Goal: Task Accomplishment & Management: Use online tool/utility

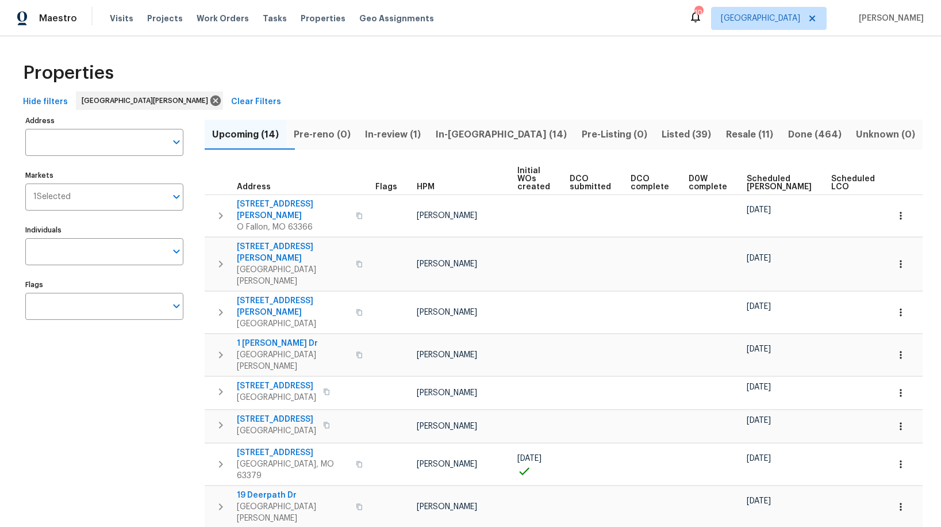
scroll to position [0, 2]
click at [263, 18] on span "Tasks" at bounding box center [275, 18] width 24 height 8
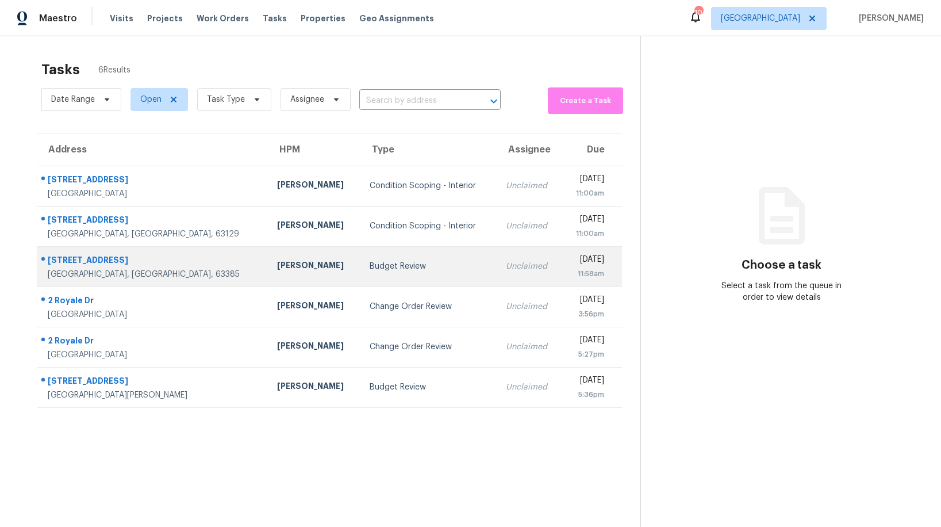
click at [361, 273] on td "Budget Review" at bounding box center [429, 266] width 136 height 40
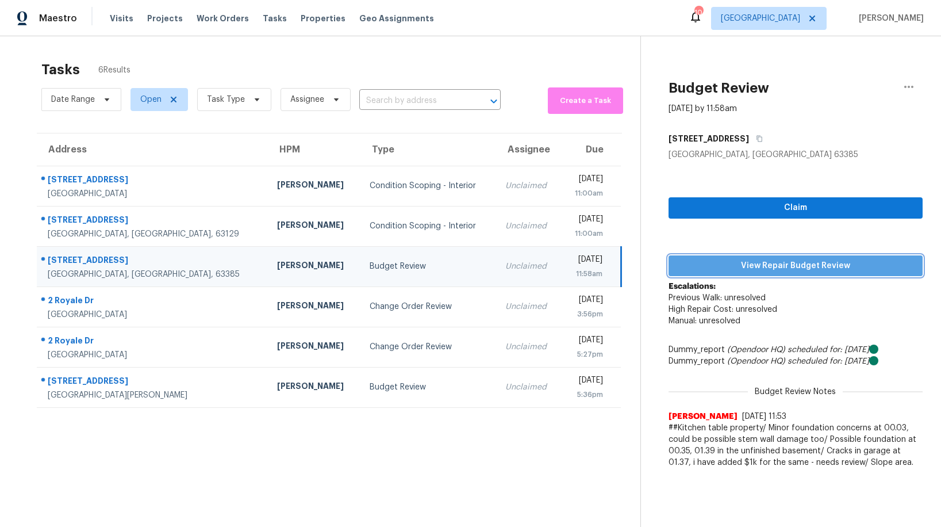
click at [764, 263] on span "View Repair Budget Review" at bounding box center [796, 266] width 236 height 14
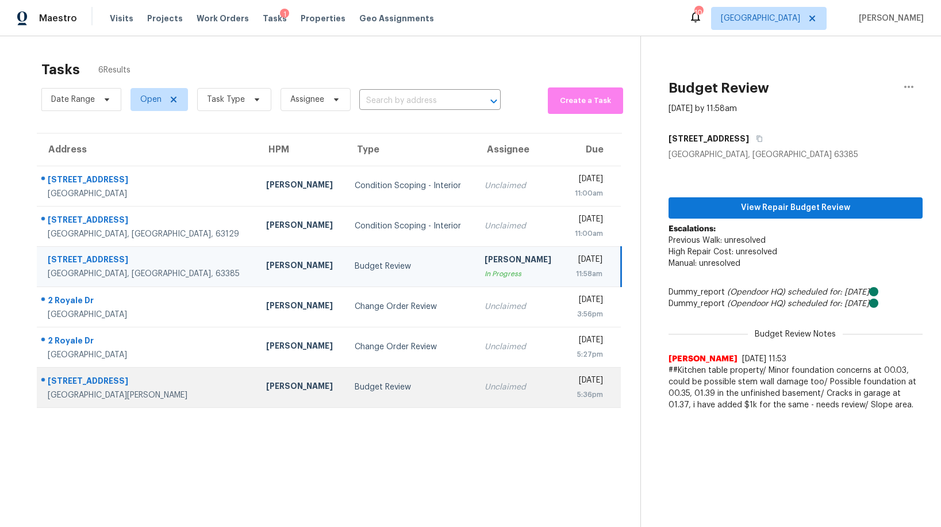
click at [346, 393] on td "Budget Review" at bounding box center [411, 387] width 130 height 40
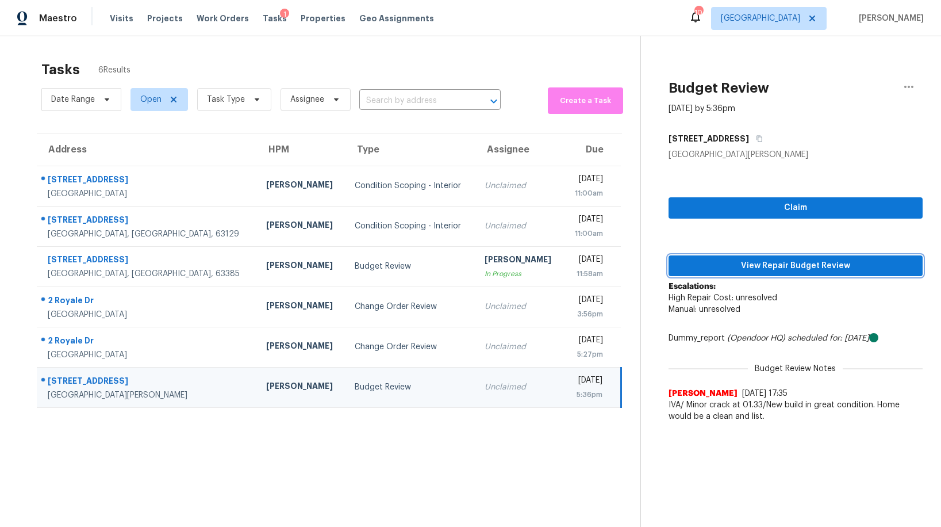
click at [757, 266] on span "View Repair Budget Review" at bounding box center [796, 266] width 236 height 14
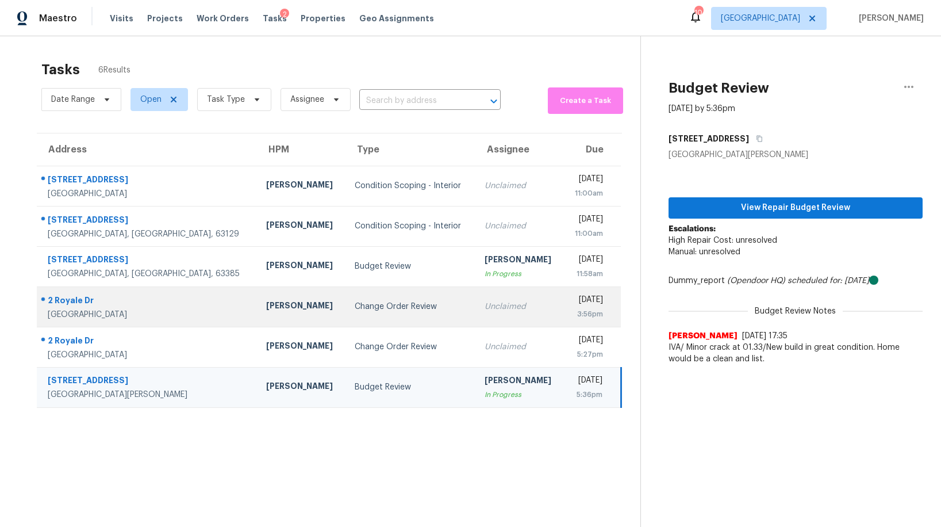
click at [355, 304] on div "Change Order Review" at bounding box center [411, 307] width 112 height 12
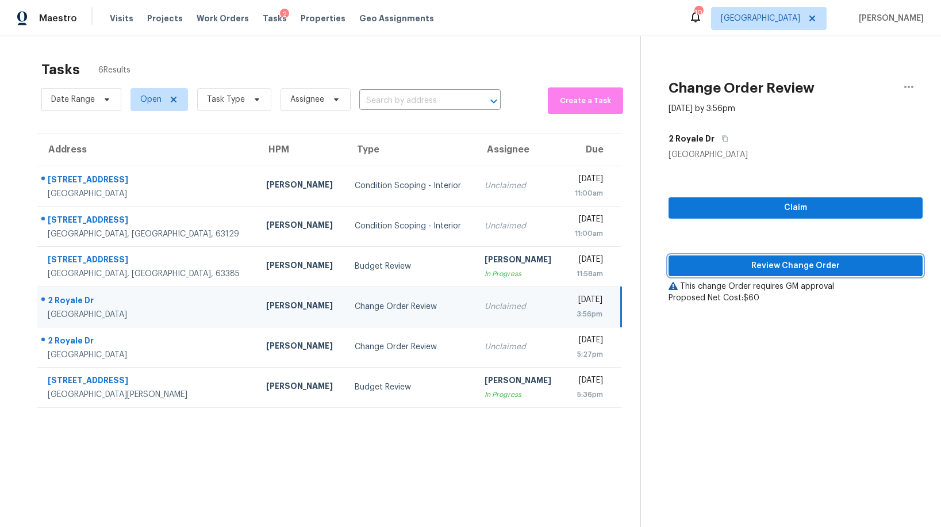
click at [772, 267] on span "Review Change Order" at bounding box center [796, 266] width 236 height 14
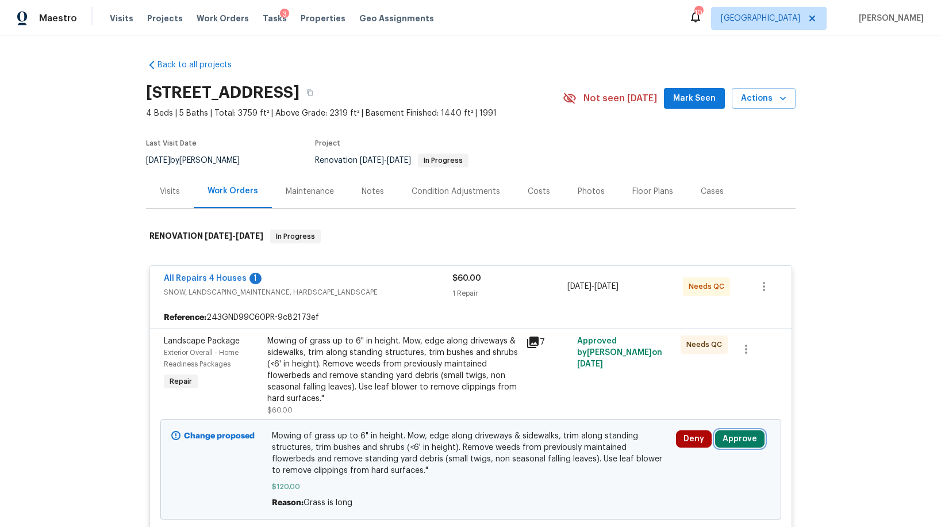
click at [721, 434] on button "Approve" at bounding box center [739, 438] width 49 height 17
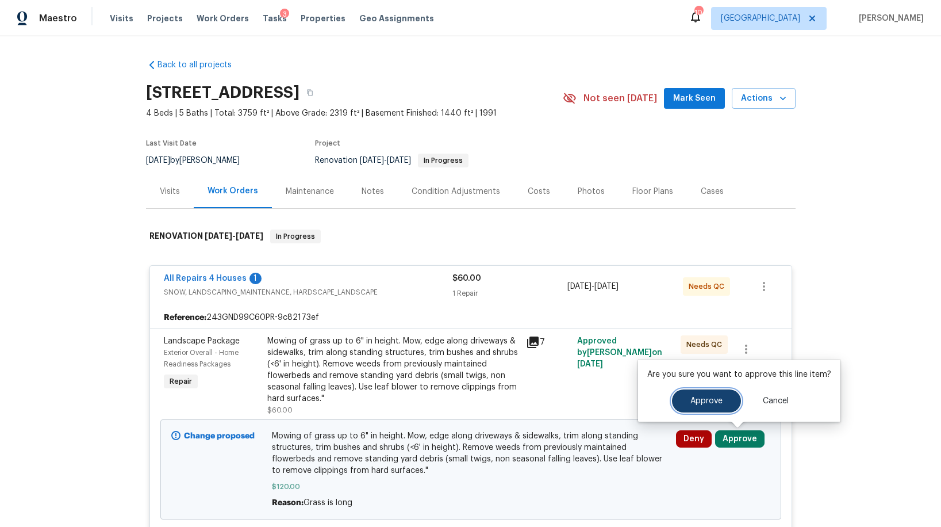
click at [689, 407] on button "Approve" at bounding box center [706, 400] width 69 height 23
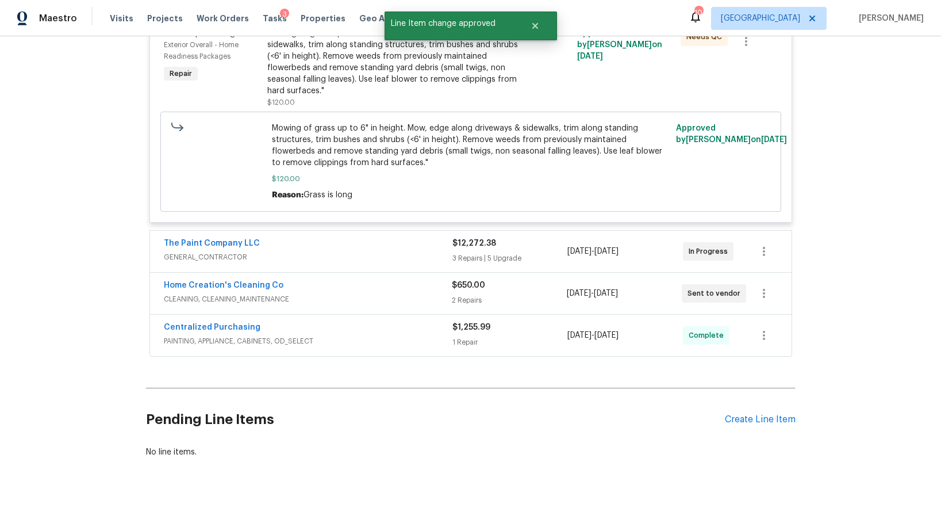
scroll to position [311, 0]
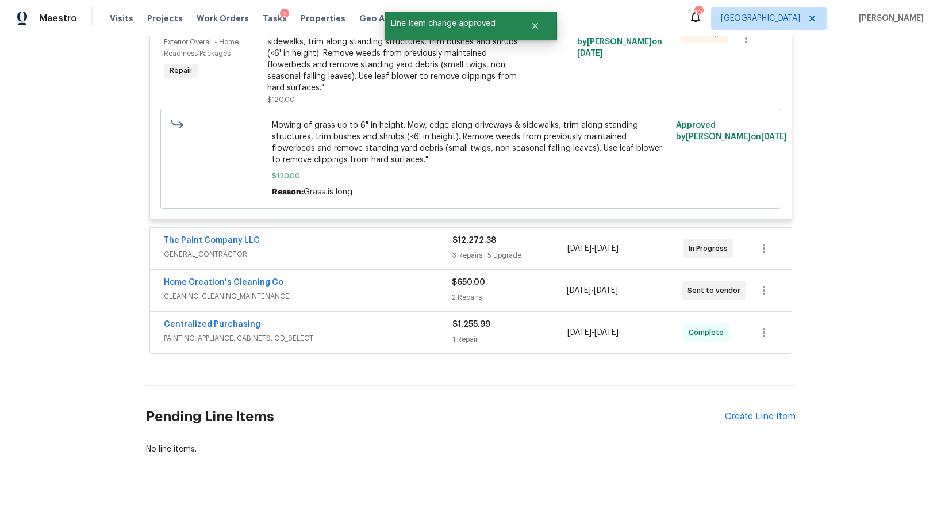
click at [340, 255] on span "GENERAL_CONTRACTOR" at bounding box center [308, 254] width 289 height 12
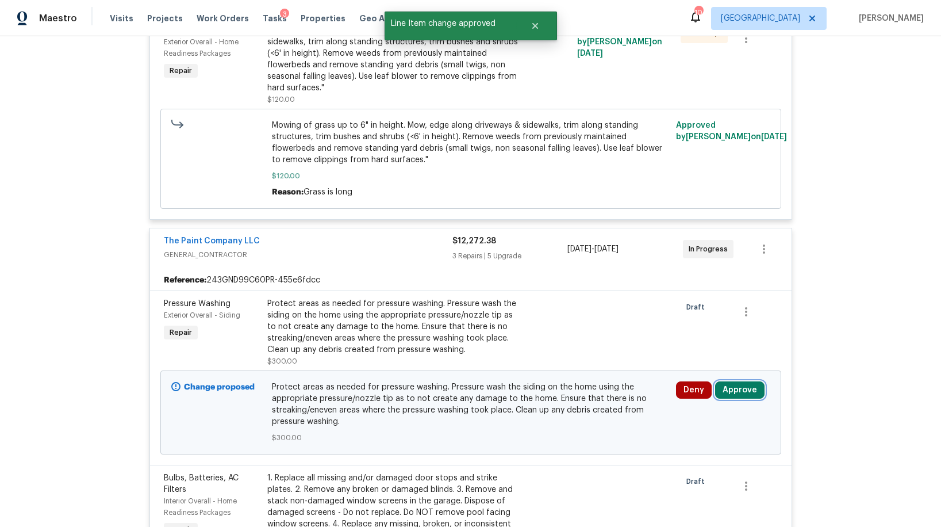
click at [723, 390] on button "Approve" at bounding box center [739, 389] width 49 height 17
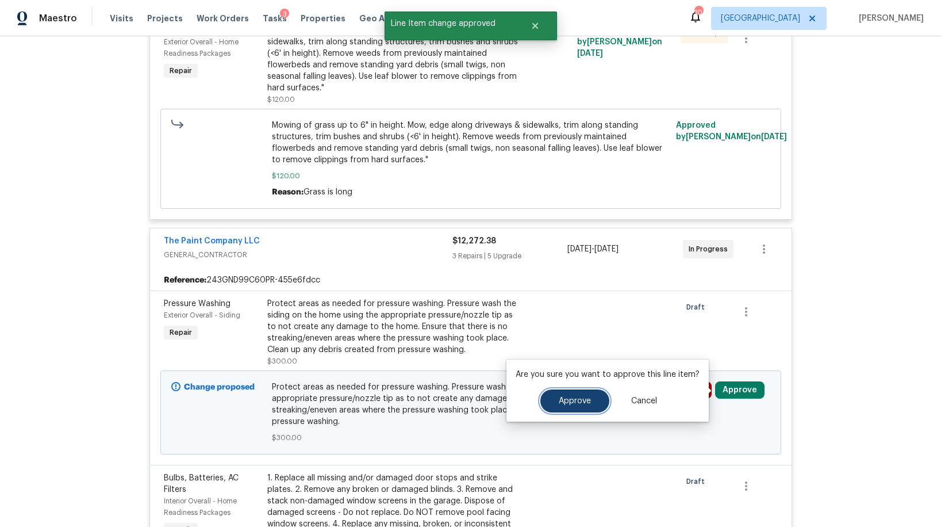
click at [568, 393] on button "Approve" at bounding box center [575, 400] width 69 height 23
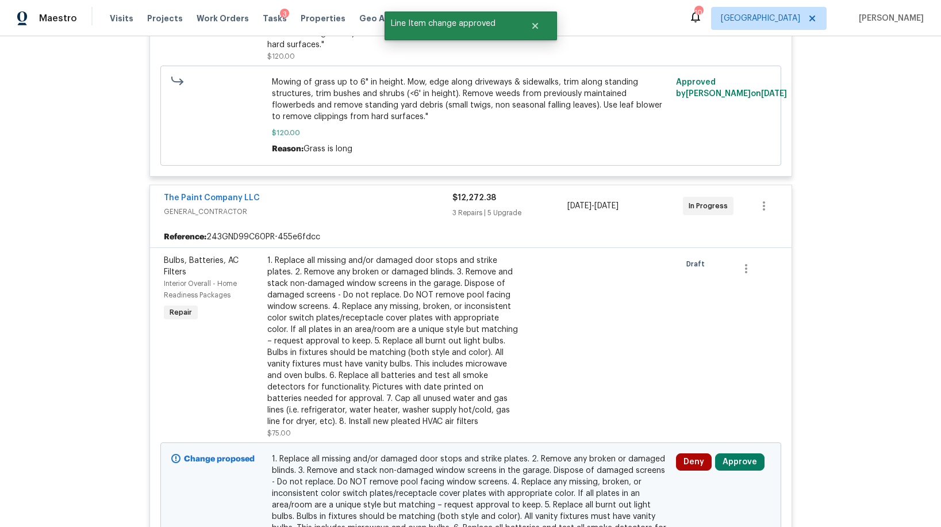
scroll to position [478, 0]
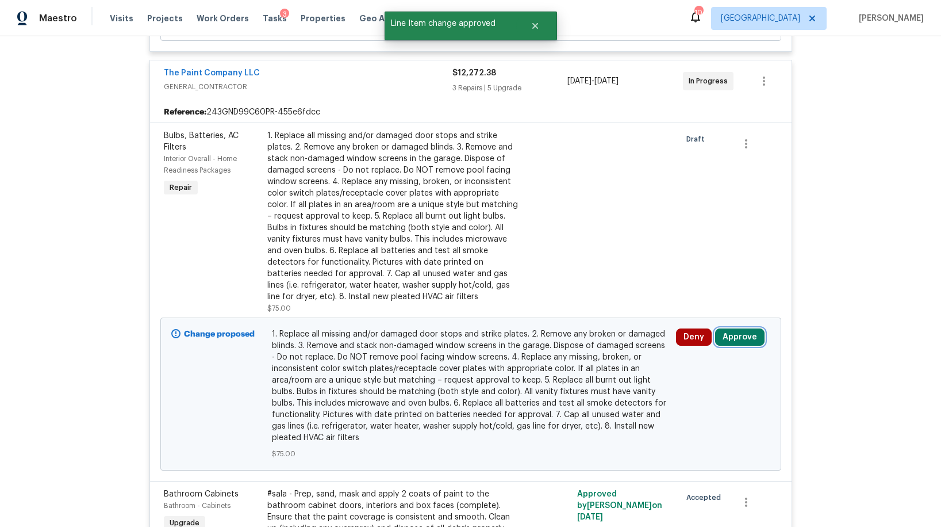
click at [729, 338] on button "Approve" at bounding box center [739, 336] width 49 height 17
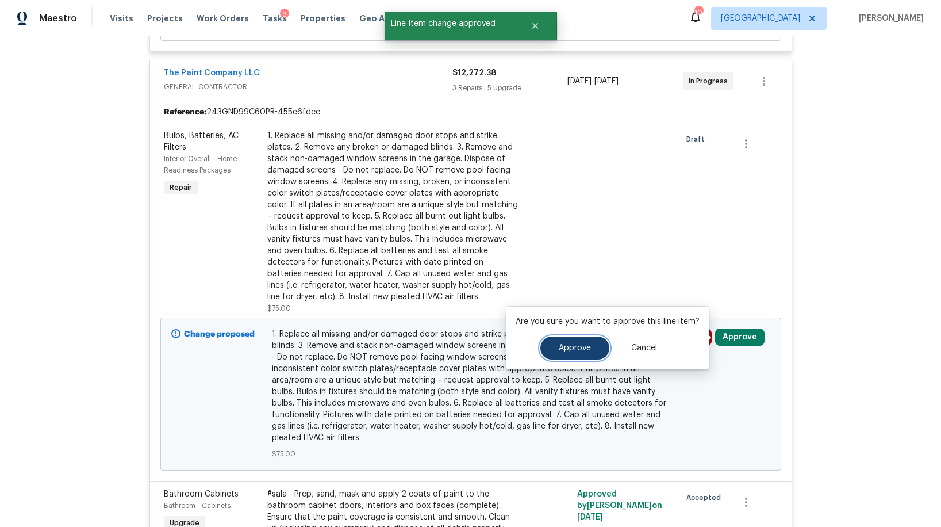
click at [570, 346] on span "Approve" at bounding box center [575, 348] width 32 height 9
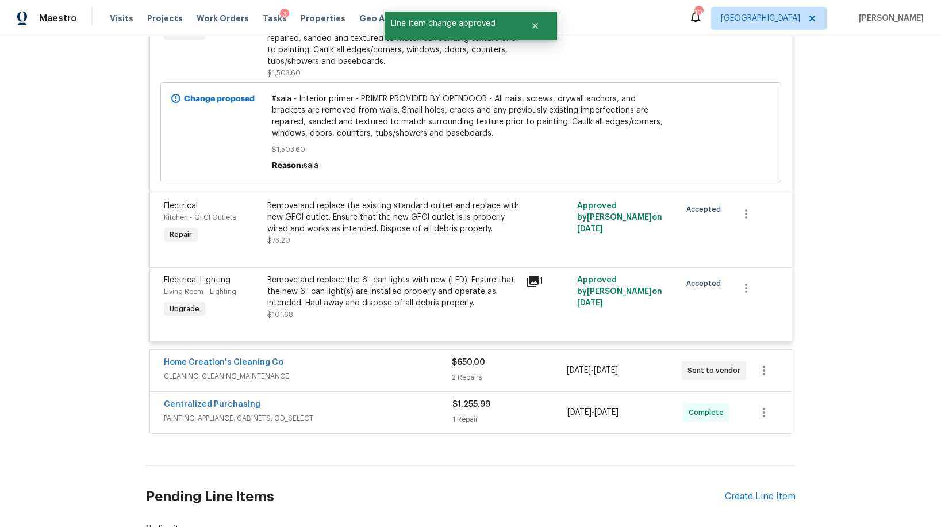
scroll to position [1707, 0]
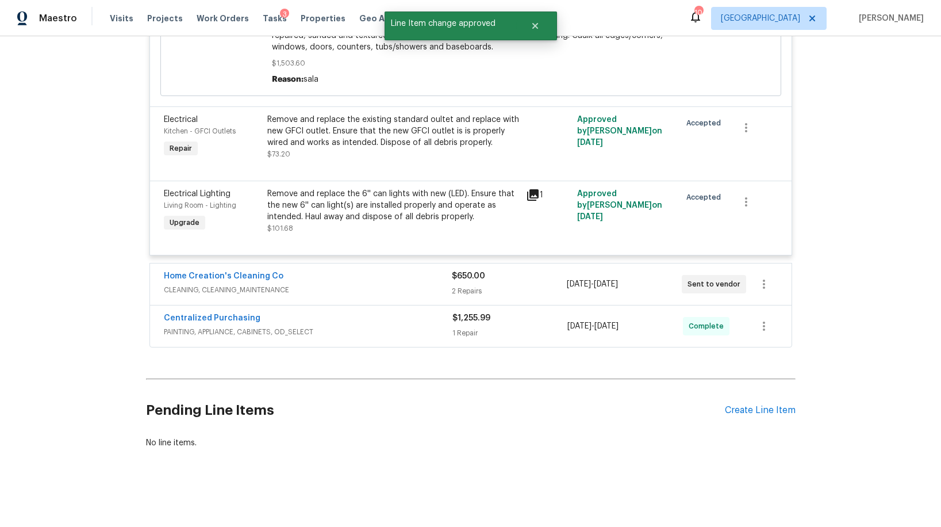
click at [371, 272] on div "Home Creation's Cleaning Co" at bounding box center [308, 277] width 288 height 14
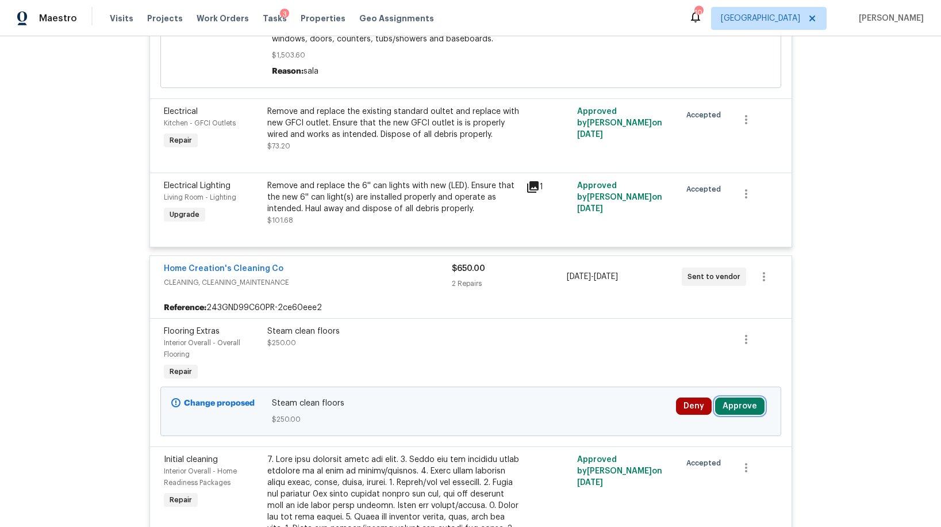
click at [738, 409] on button "Approve" at bounding box center [739, 405] width 49 height 17
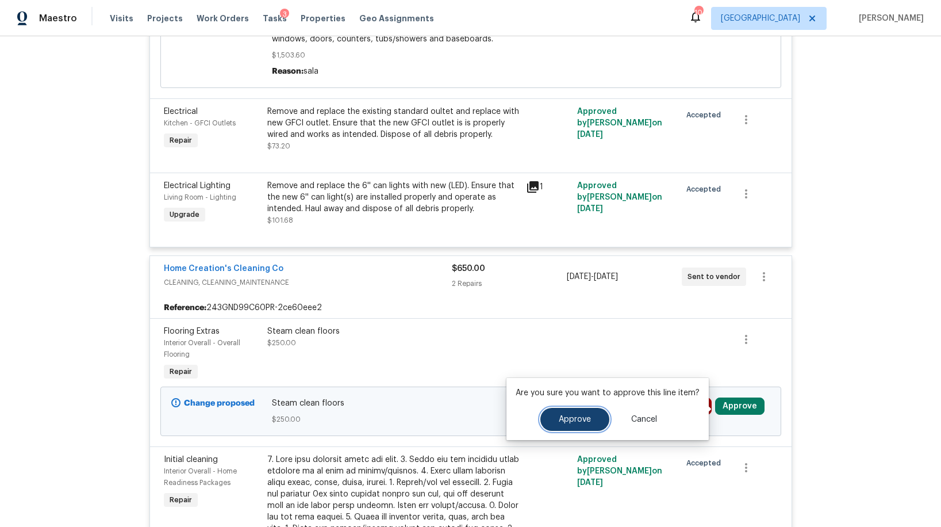
click at [581, 413] on button "Approve" at bounding box center [575, 419] width 69 height 23
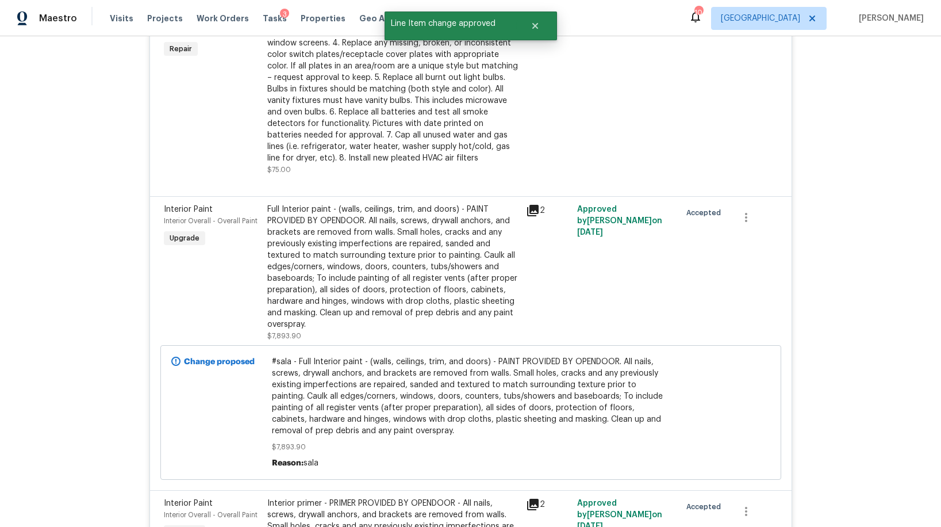
scroll to position [0, 0]
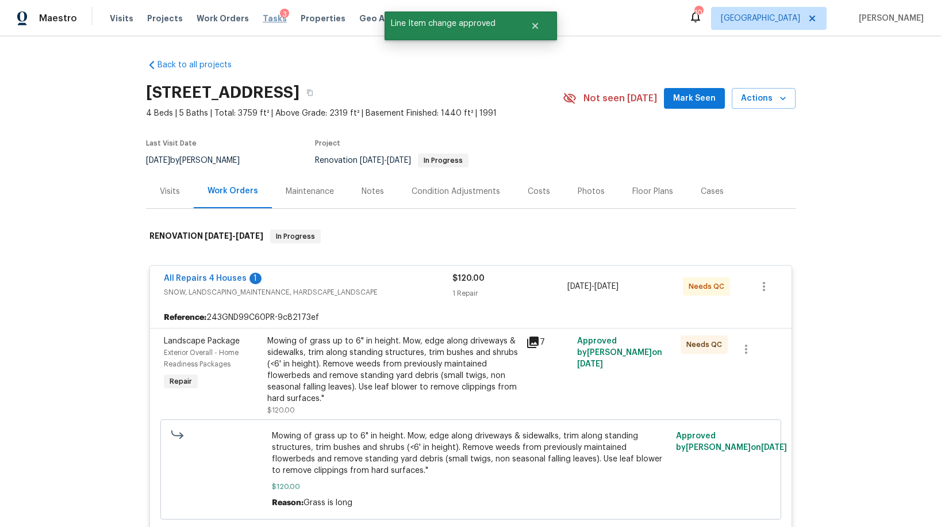
click at [263, 21] on span "Tasks" at bounding box center [275, 18] width 24 height 8
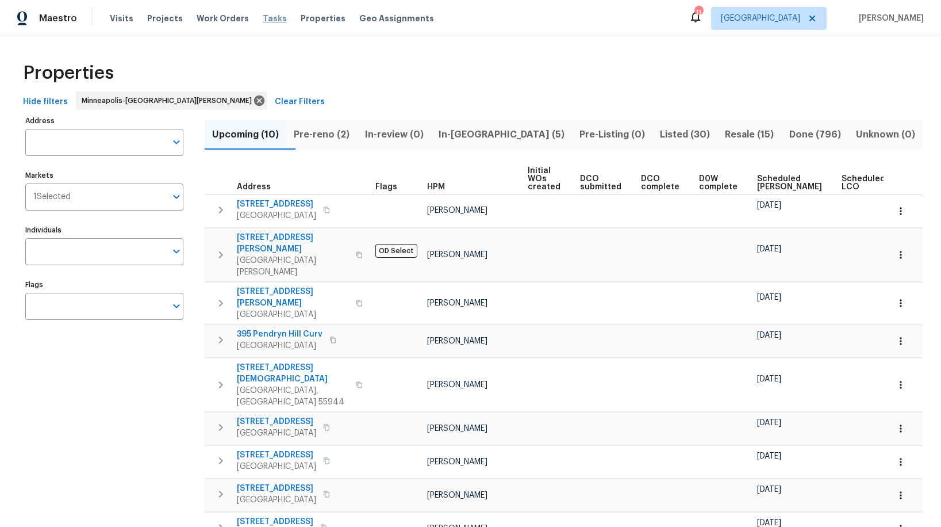
click at [263, 18] on span "Tasks" at bounding box center [275, 18] width 24 height 8
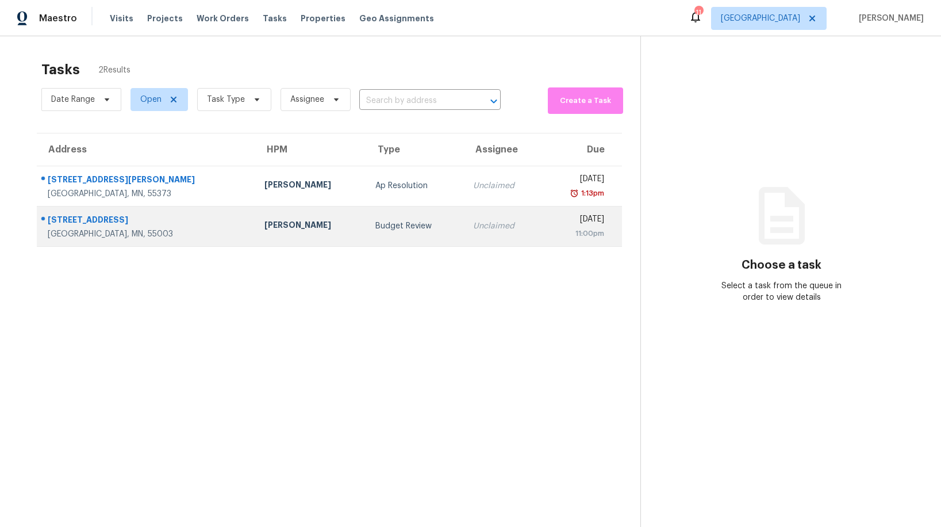
click at [376, 230] on div "Budget Review" at bounding box center [415, 226] width 79 height 12
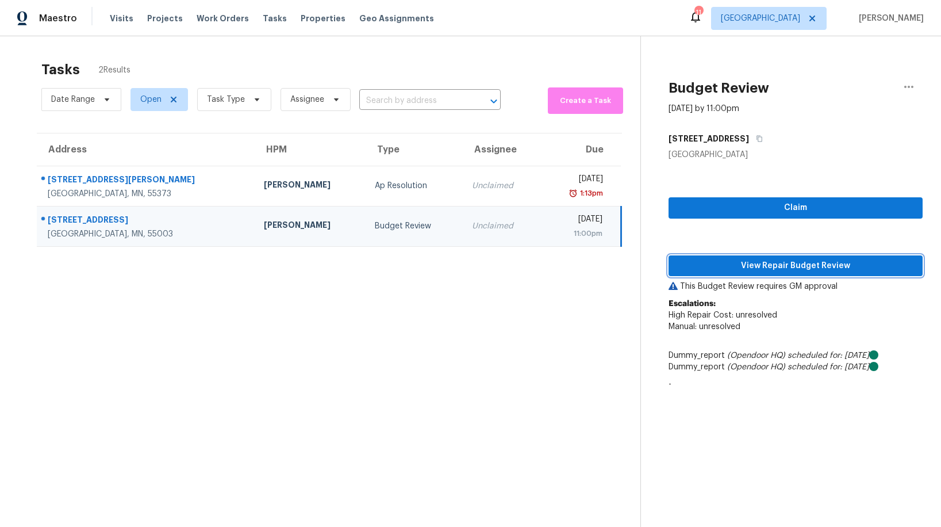
click at [815, 270] on span "View Repair Budget Review" at bounding box center [796, 266] width 236 height 14
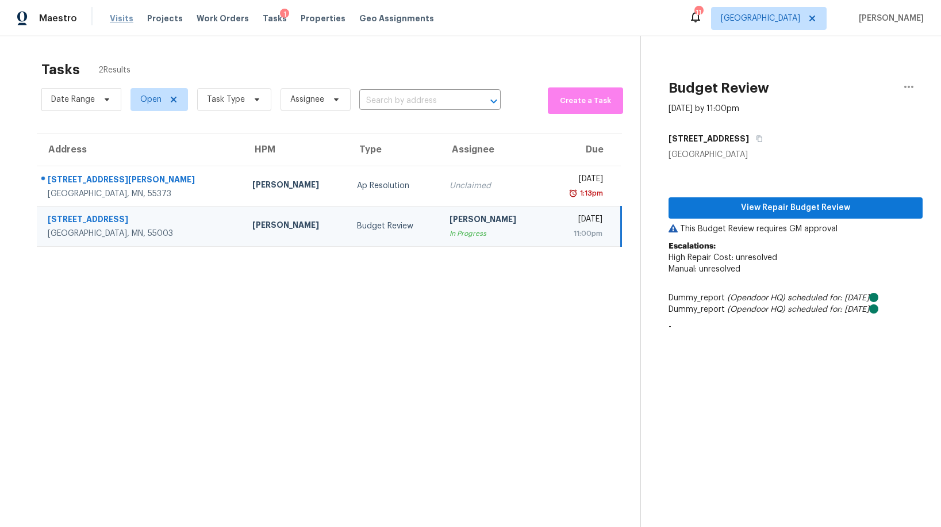
click at [113, 19] on span "Visits" at bounding box center [122, 19] width 24 height 12
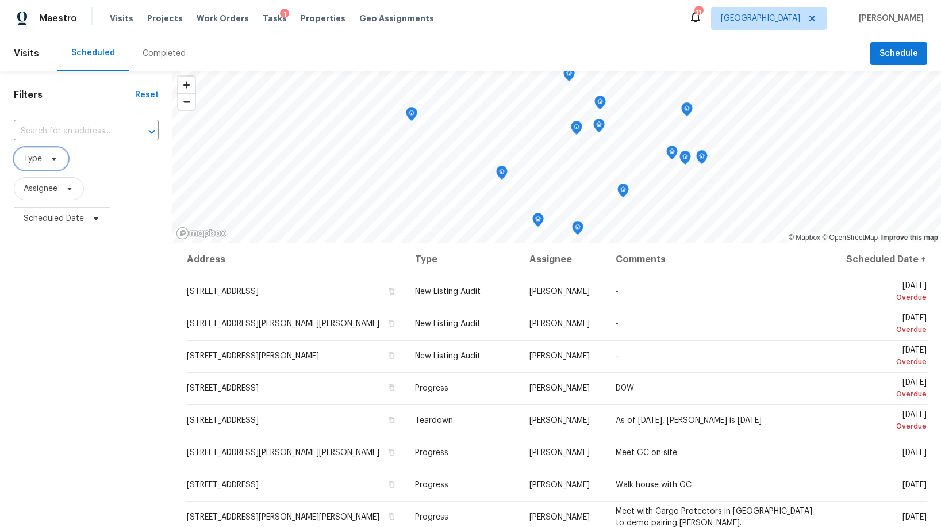
click at [49, 158] on icon at bounding box center [53, 158] width 9 height 9
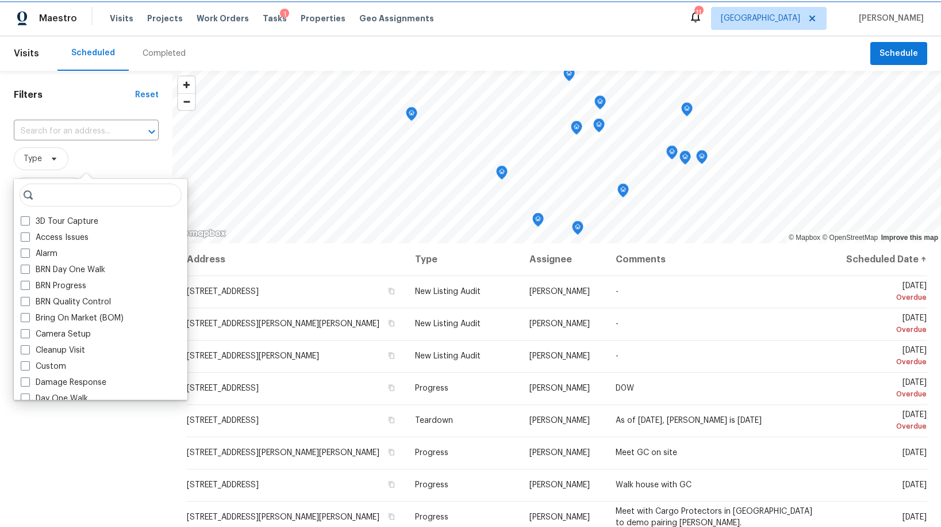
click at [40, 159] on span "Type" at bounding box center [33, 159] width 18 height 12
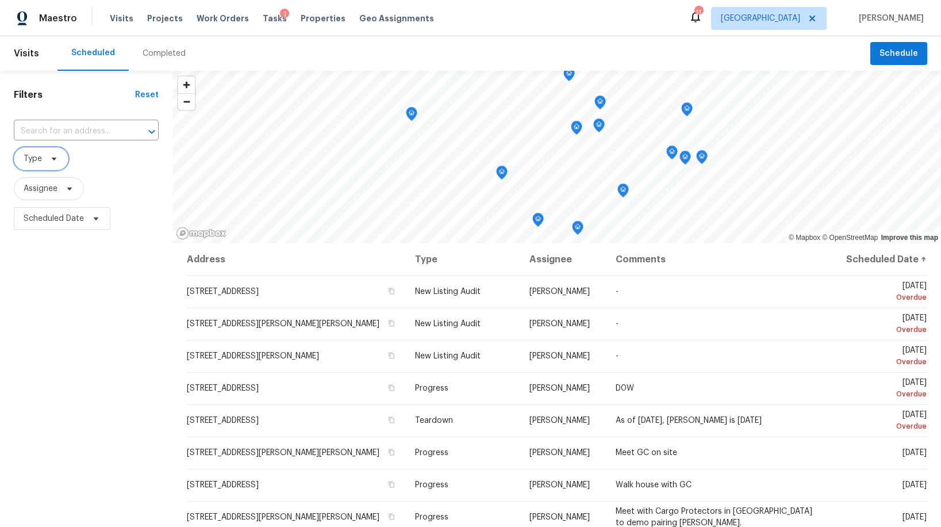
click at [40, 159] on span "Type" at bounding box center [33, 159] width 18 height 12
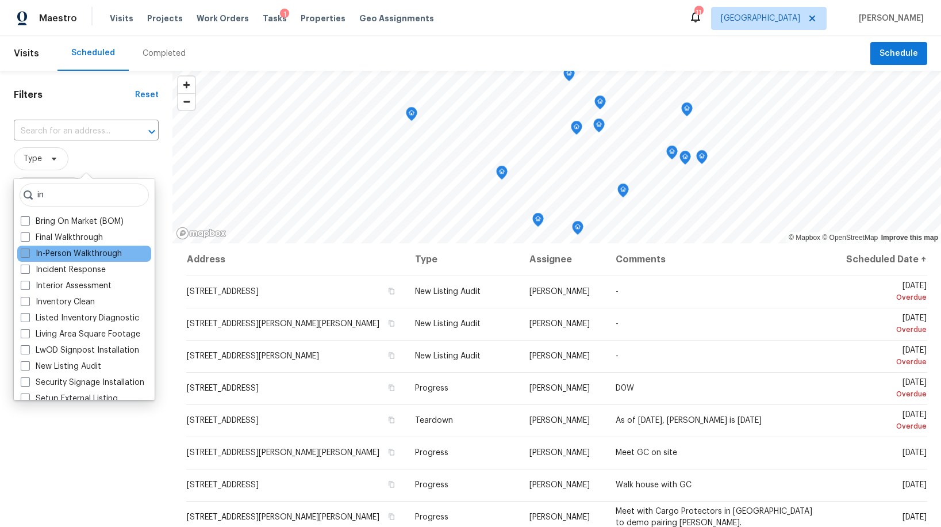
type input "in"
click at [52, 253] on label "In-Person Walkthrough" at bounding box center [71, 254] width 101 height 12
click at [28, 253] on input "In-Person Walkthrough" at bounding box center [24, 251] width 7 height 7
checkbox input "true"
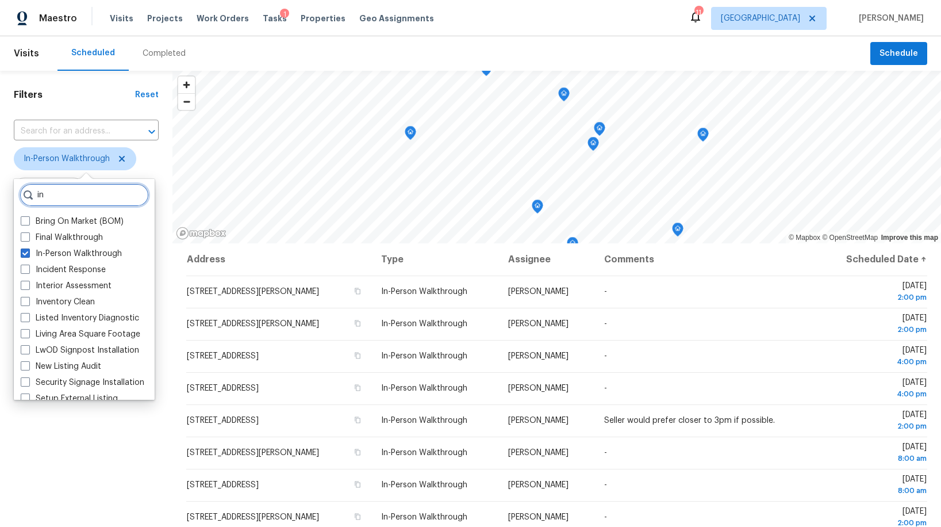
drag, startPoint x: 58, startPoint y: 193, endPoint x: 35, endPoint y: 194, distance: 23.0
click at [36, 194] on input "in" at bounding box center [84, 194] width 129 height 23
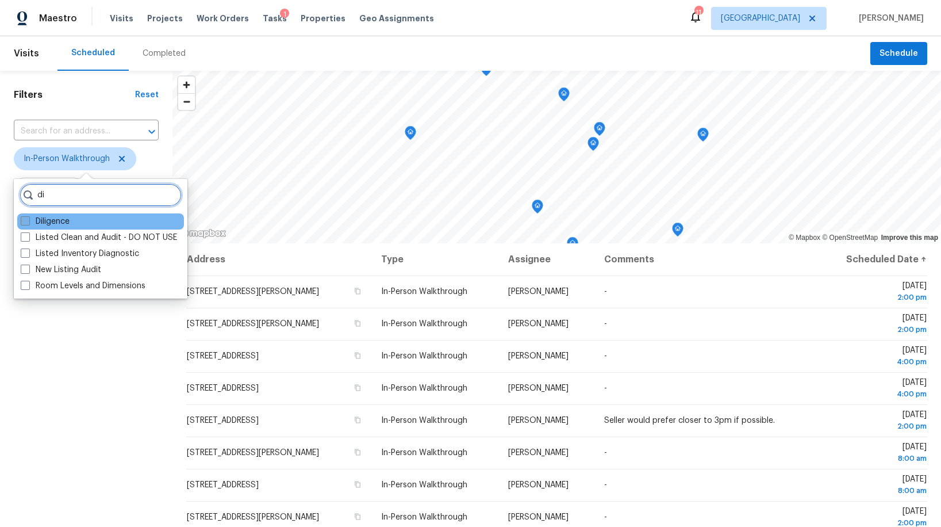
type input "di"
click at [46, 223] on label "Diligence" at bounding box center [45, 222] width 49 height 12
click at [28, 223] on input "Diligence" at bounding box center [24, 219] width 7 height 7
checkbox input "true"
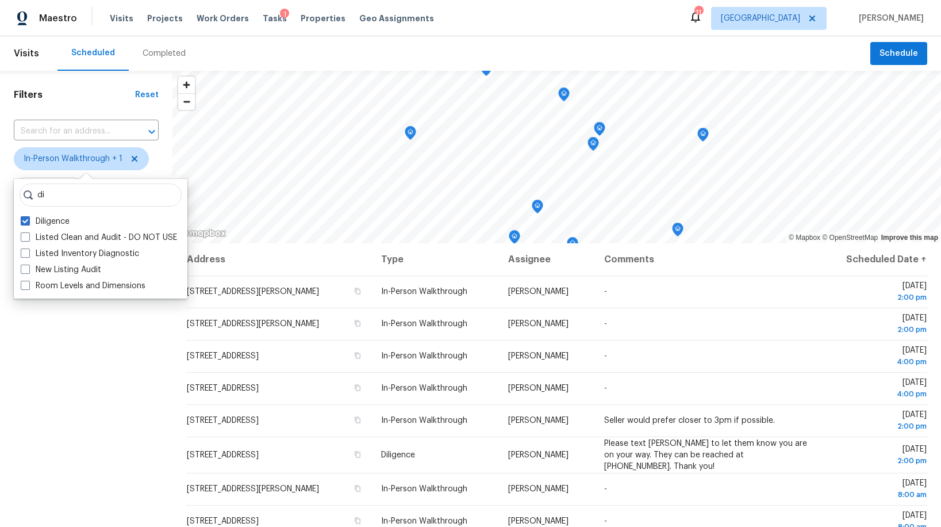
click at [95, 344] on div "Filters Reset ​ In-Person Walkthrough + 1 Assignee Scheduled Date" at bounding box center [86, 368] width 173 height 594
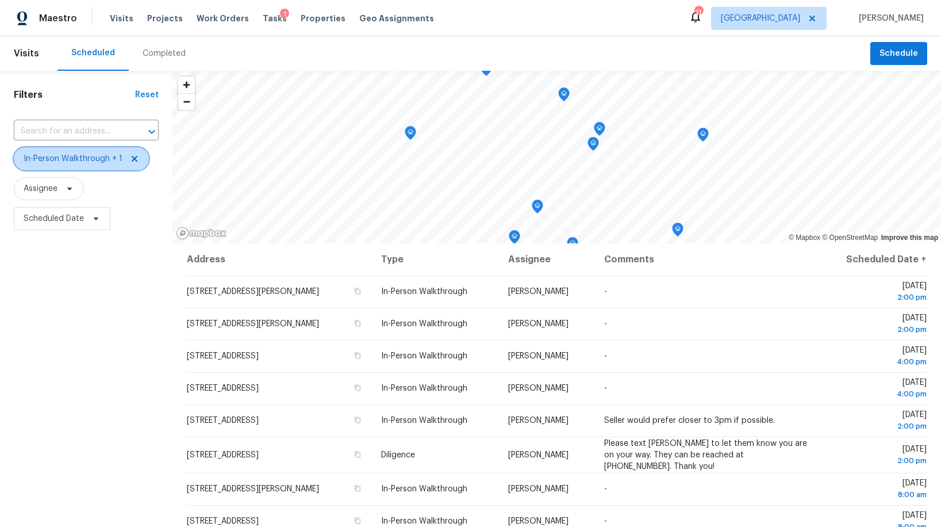
click at [133, 160] on icon at bounding box center [135, 159] width 6 height 6
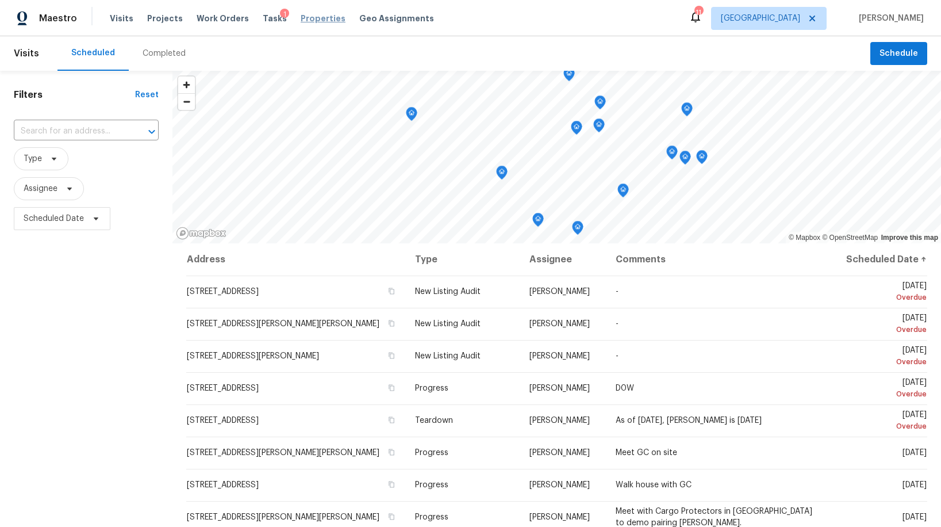
click at [301, 16] on span "Properties" at bounding box center [323, 19] width 45 height 12
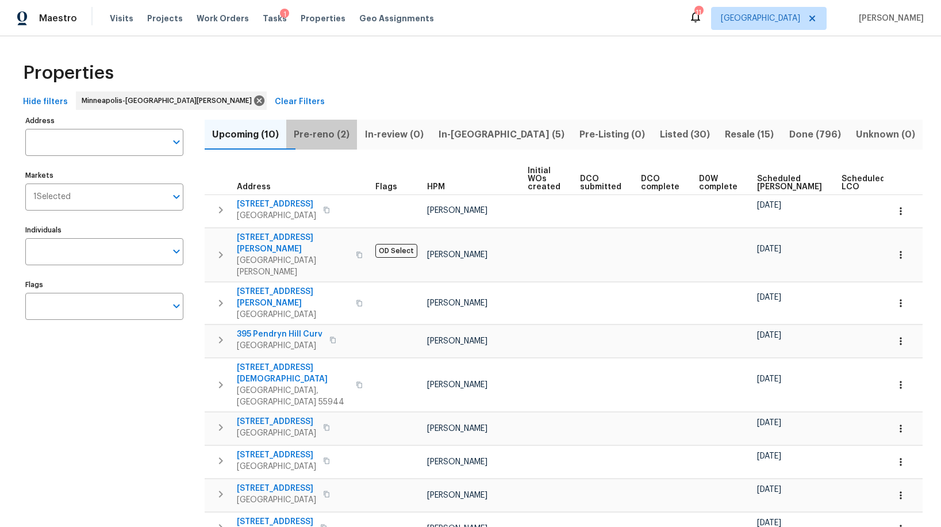
click at [331, 136] on span "Pre-reno (2)" at bounding box center [321, 135] width 57 height 16
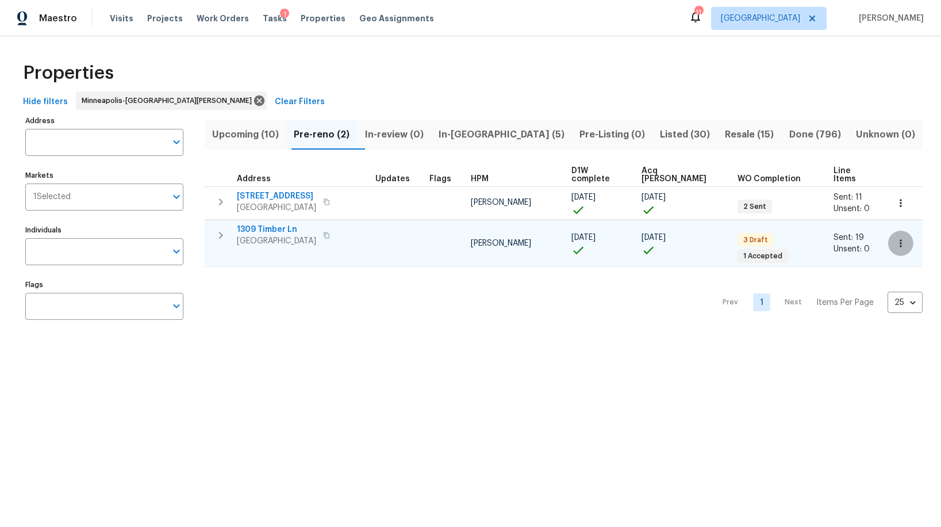
click at [895, 237] on icon "button" at bounding box center [901, 243] width 12 height 12
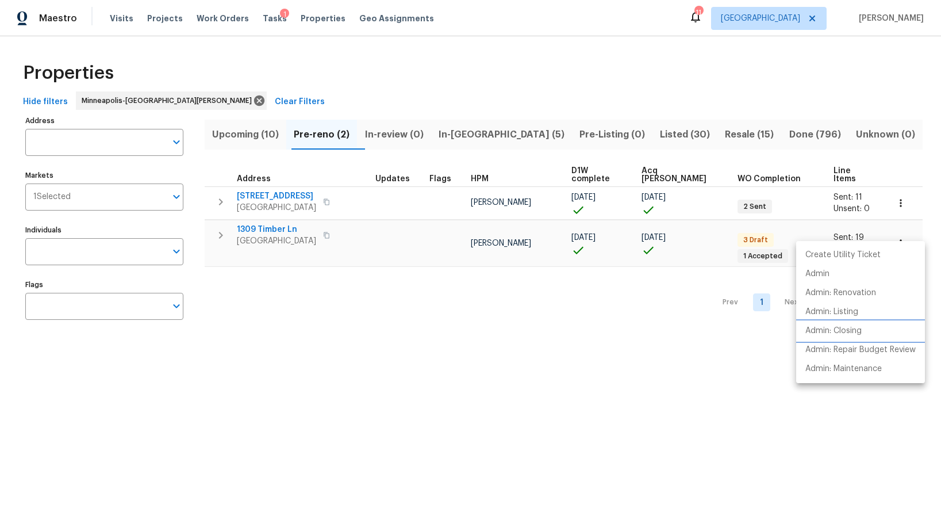
click at [819, 328] on p "Admin: Closing" at bounding box center [834, 331] width 56 height 12
click at [860, 195] on div at bounding box center [470, 263] width 941 height 527
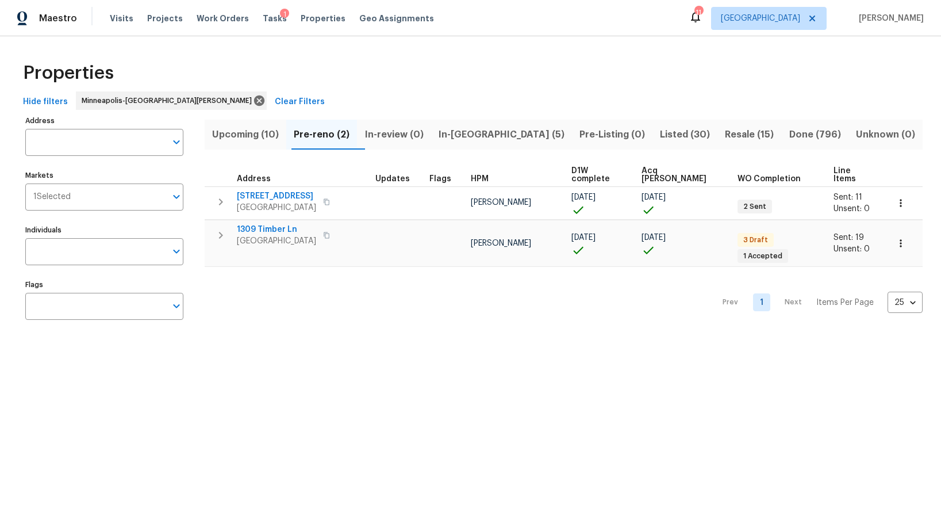
click at [864, 194] on div "Create Utility Ticket Admin Admin: Renovation Admin: Listing Admin: Closing Adm…" at bounding box center [470, 263] width 941 height 527
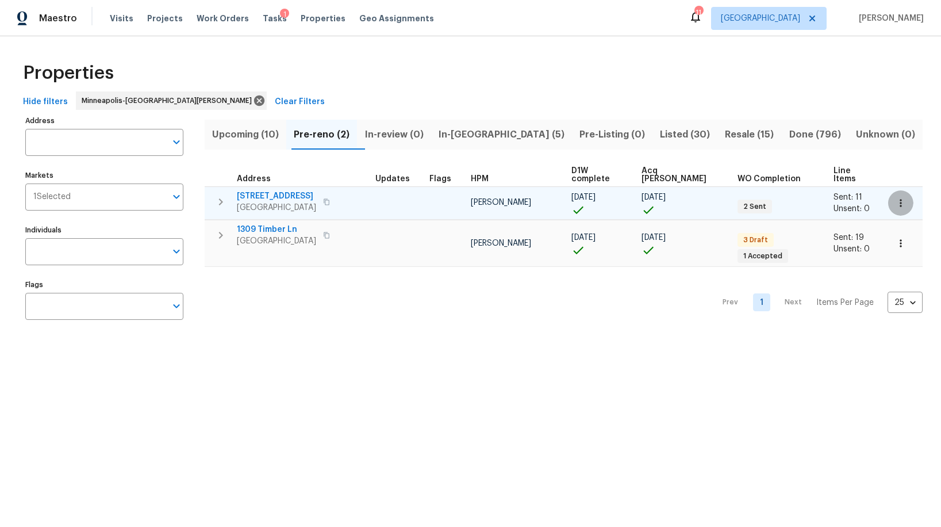
click at [895, 197] on icon "button" at bounding box center [901, 203] width 12 height 12
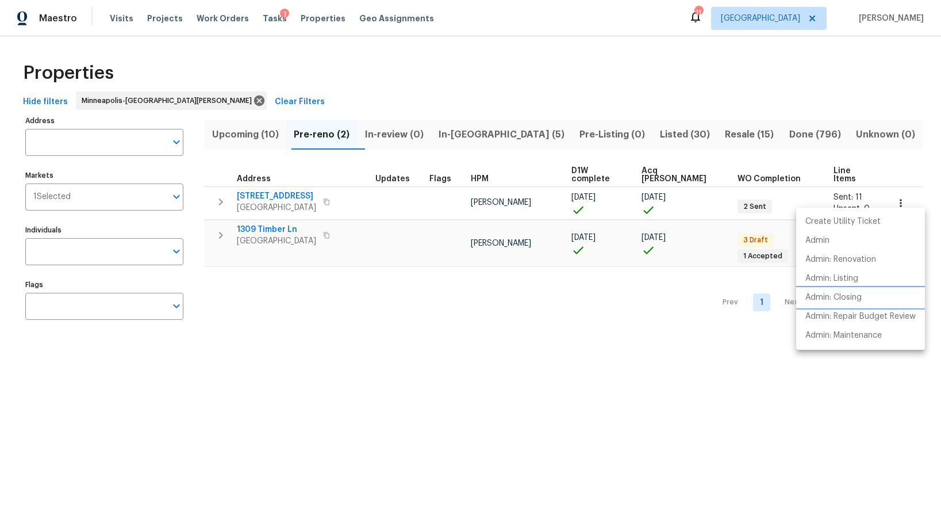
click at [825, 294] on p "Admin: Closing" at bounding box center [834, 298] width 56 height 12
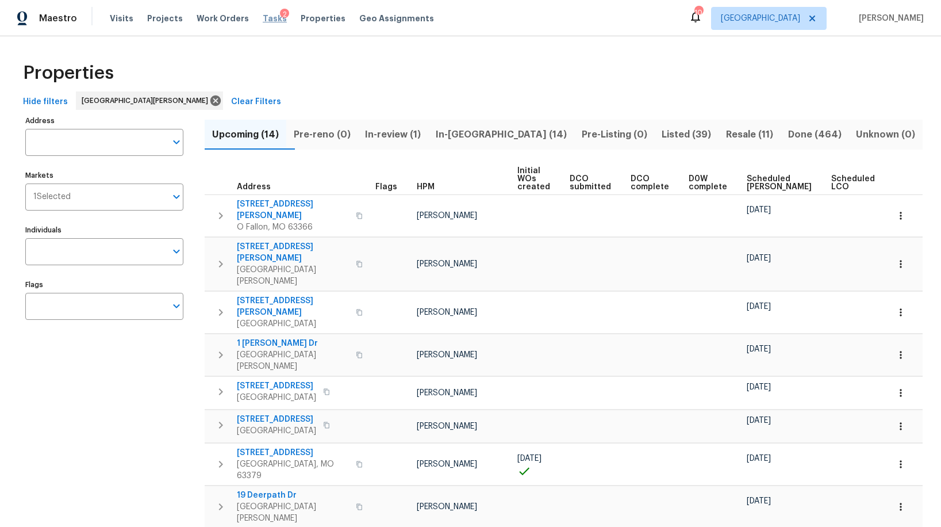
click at [263, 18] on span "Tasks" at bounding box center [275, 18] width 24 height 8
